Goal: Task Accomplishment & Management: Use online tool/utility

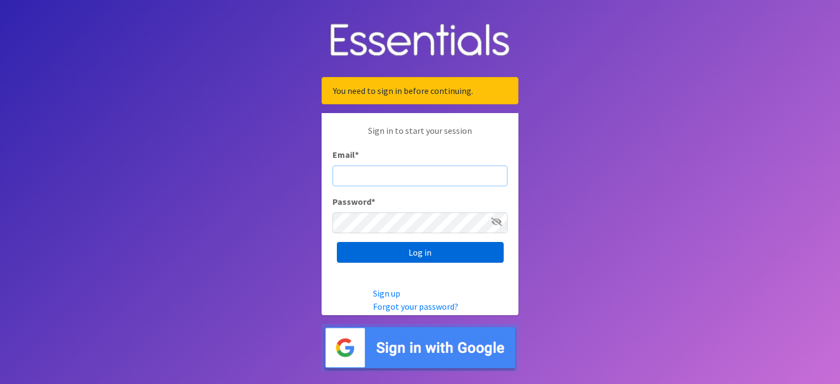
type input "[EMAIL_ADDRESS][DOMAIN_NAME]"
click at [366, 253] on input "Log in" at bounding box center [420, 252] width 167 height 21
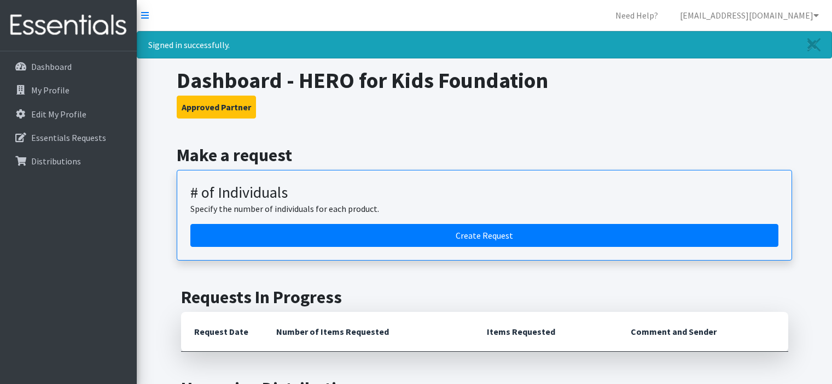
scroll to position [164, 0]
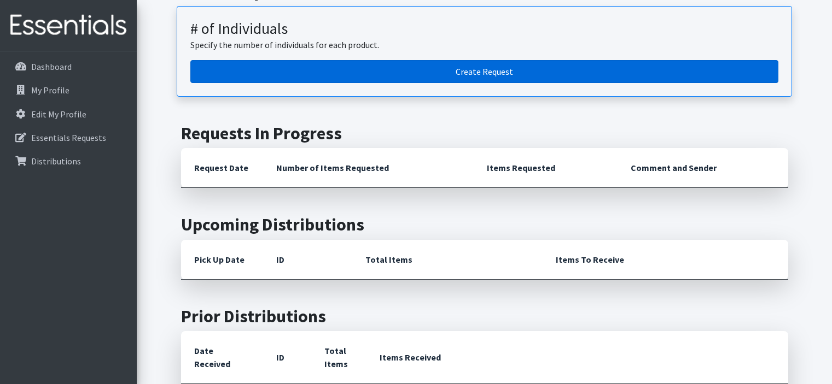
click at [481, 77] on link "Create Request" at bounding box center [484, 71] width 588 height 23
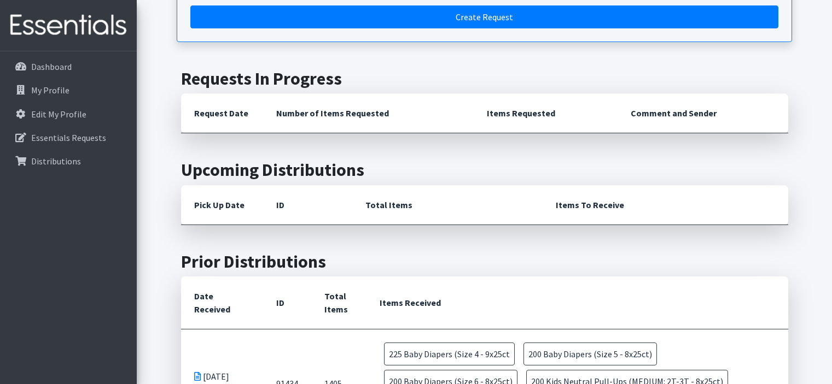
scroll to position [0, 0]
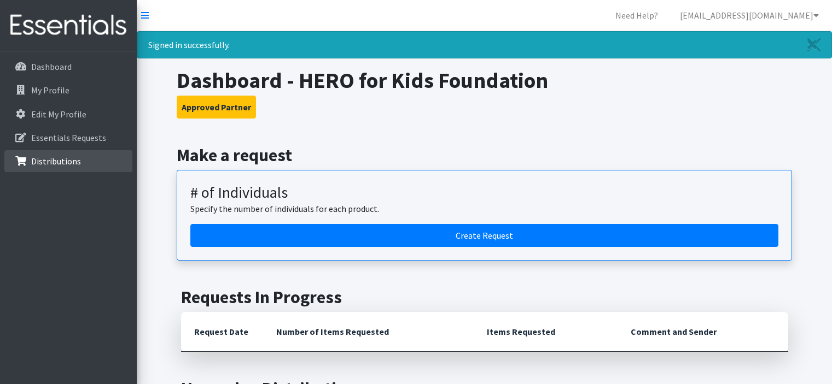
click at [25, 160] on icon at bounding box center [21, 161] width 14 height 10
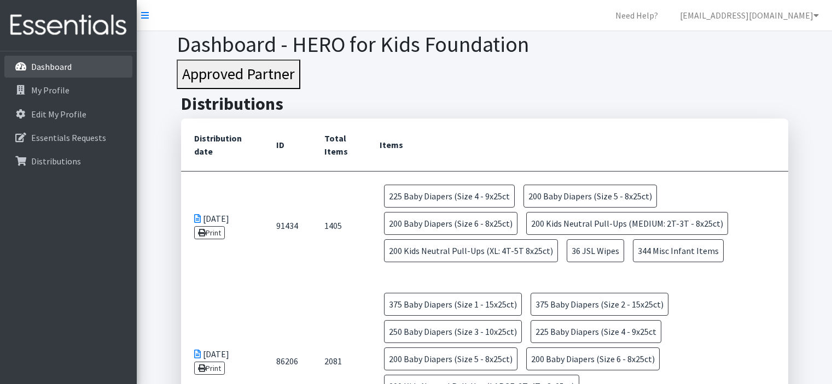
click at [44, 69] on p "Dashboard" at bounding box center [51, 66] width 40 height 11
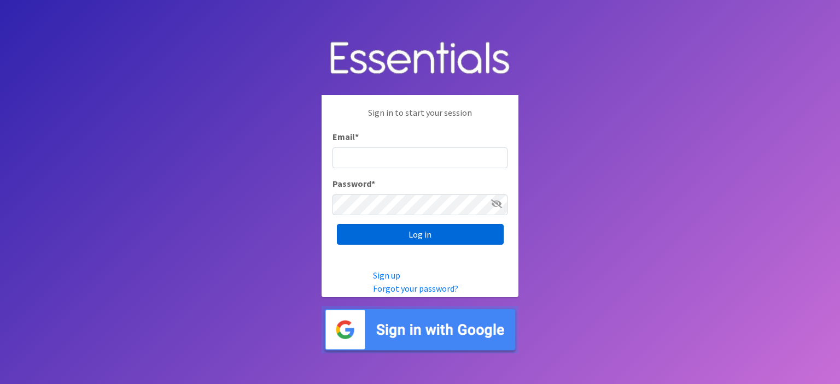
type input "[EMAIL_ADDRESS][DOMAIN_NAME]"
click at [445, 234] on input "Log in" at bounding box center [420, 234] width 167 height 21
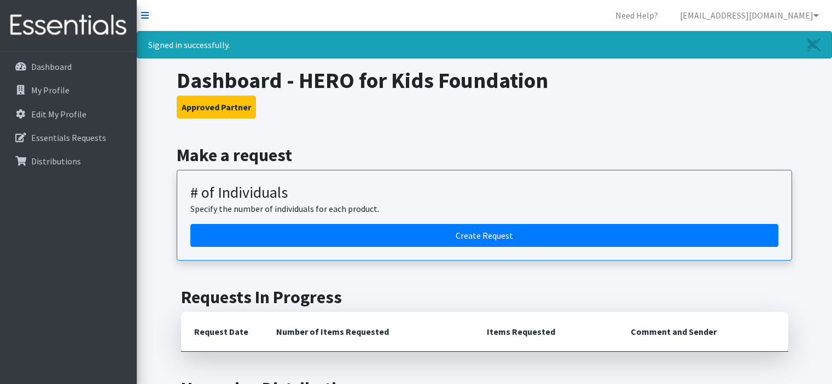
click at [147, 13] on icon at bounding box center [145, 15] width 8 height 9
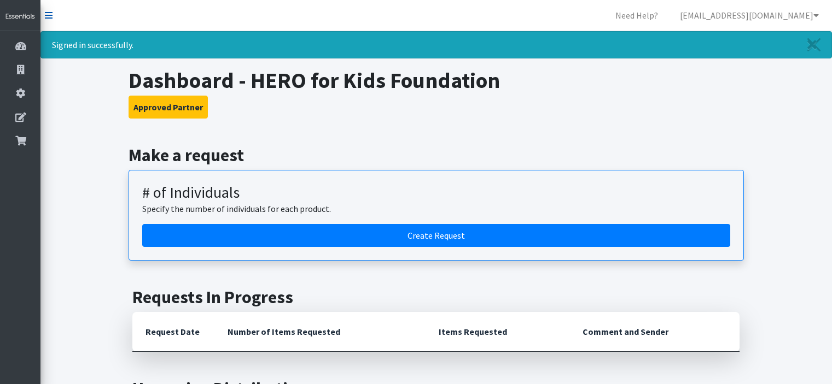
click at [49, 17] on icon at bounding box center [49, 15] width 8 height 9
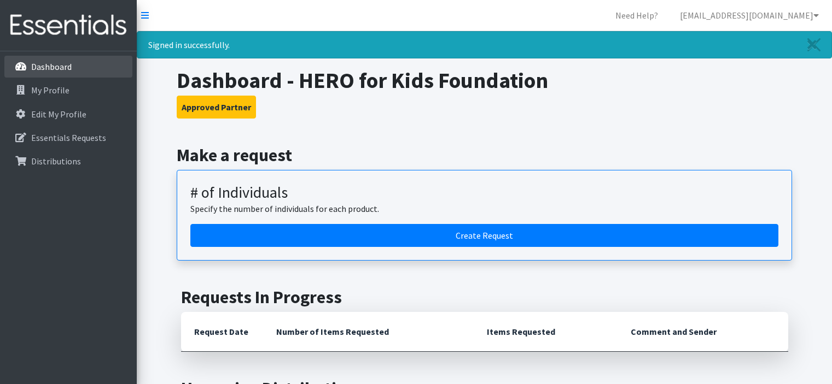
click at [73, 67] on link "Dashboard" at bounding box center [68, 67] width 128 height 22
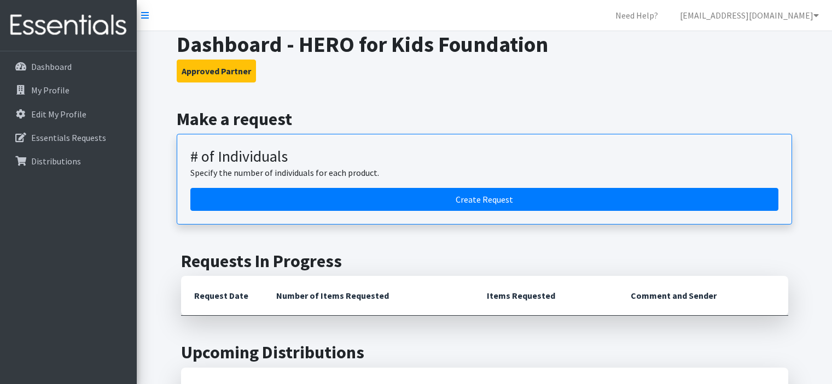
drag, startPoint x: 550, startPoint y: 3, endPoint x: 789, endPoint y: 73, distance: 249.0
click at [789, 73] on h3 "Approved Partner" at bounding box center [484, 71] width 615 height 23
